Goal: Task Accomplishment & Management: Use online tool/utility

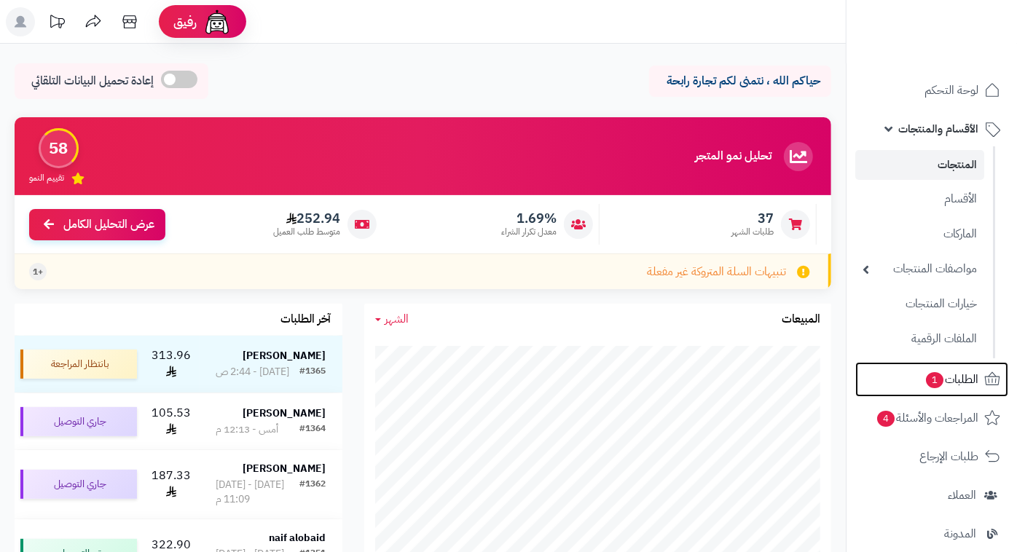
click at [953, 385] on span "الطلبات 1" at bounding box center [951, 379] width 54 height 20
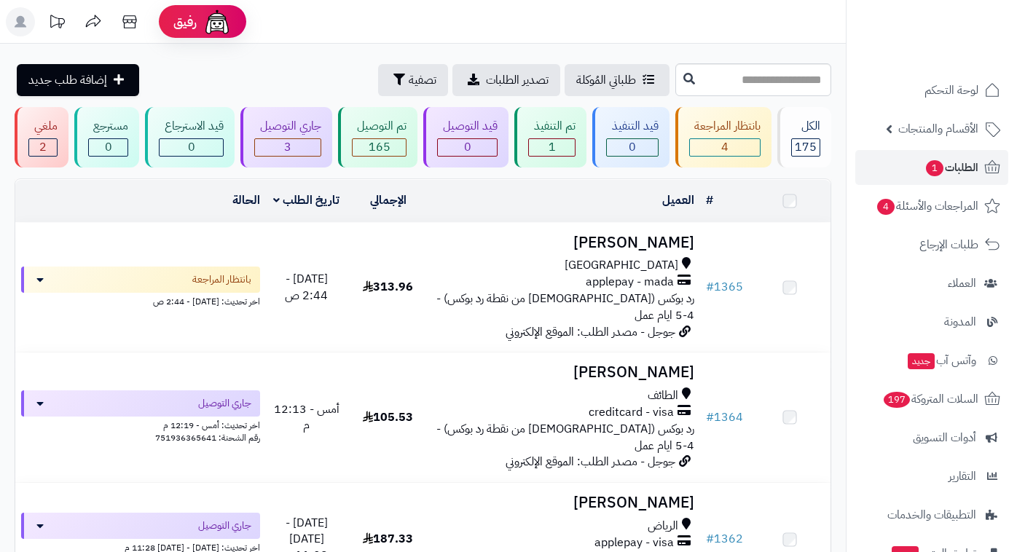
scroll to position [71, 0]
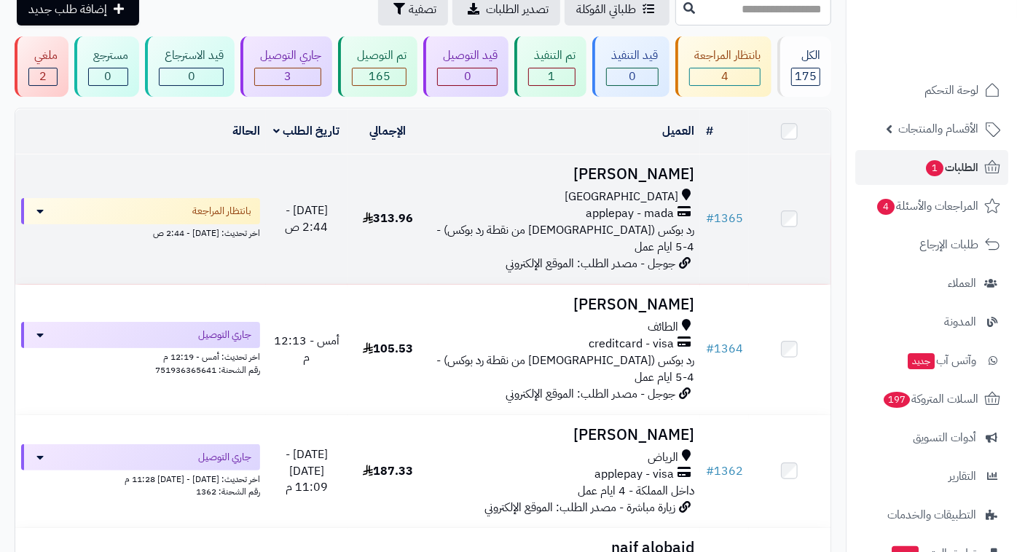
click at [641, 174] on h3 "[PERSON_NAME]" at bounding box center [564, 174] width 260 height 17
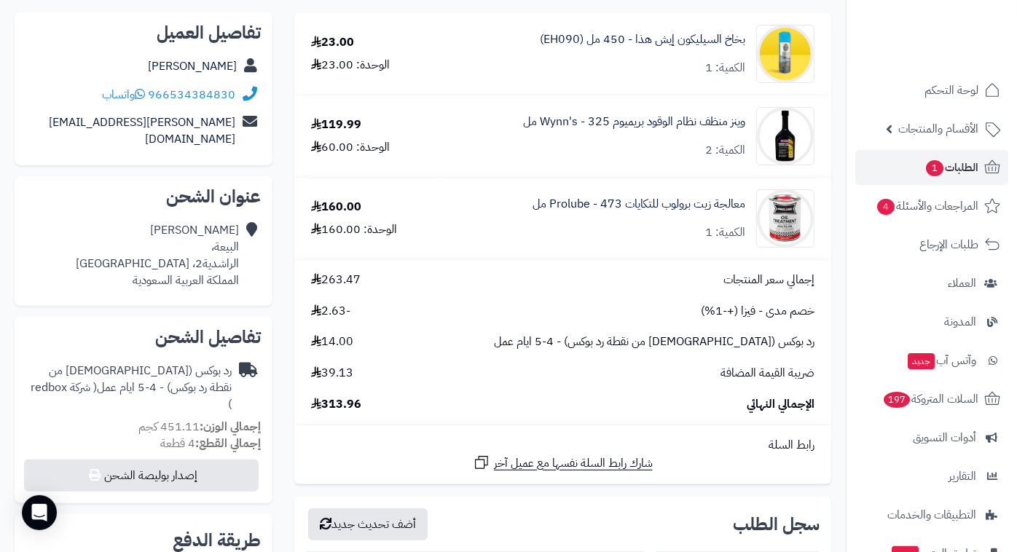
scroll to position [122, 0]
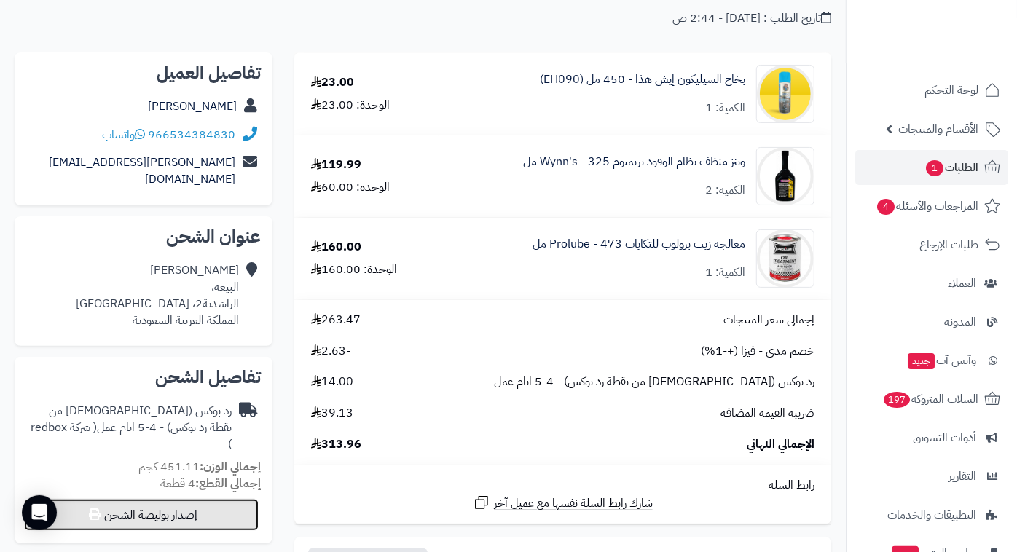
click at [133, 499] on button "إصدار بوليصة الشحن" at bounding box center [141, 515] width 235 height 32
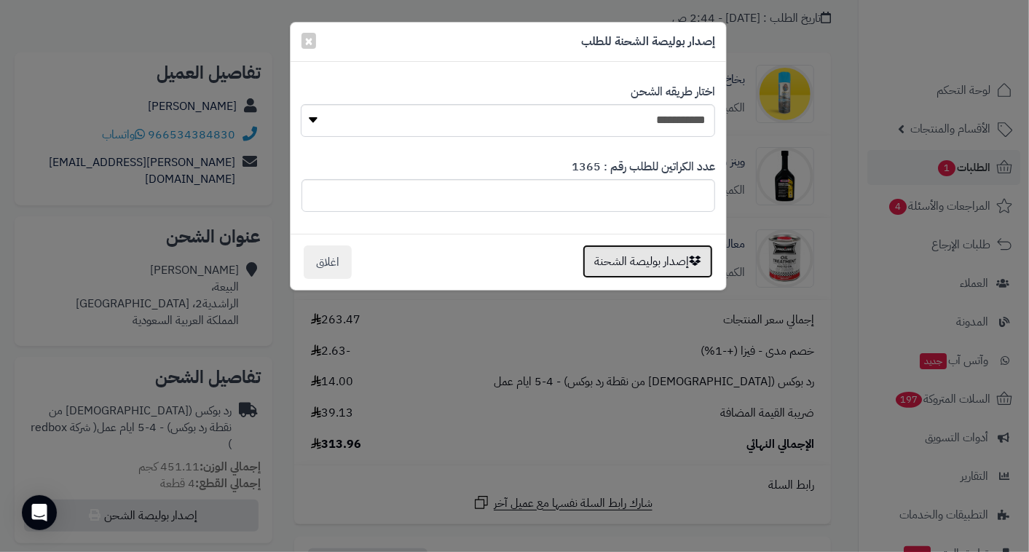
click at [618, 261] on button "إصدار بوليصة الشحنة" at bounding box center [648, 262] width 130 height 34
